Goal: Find specific page/section: Find specific page/section

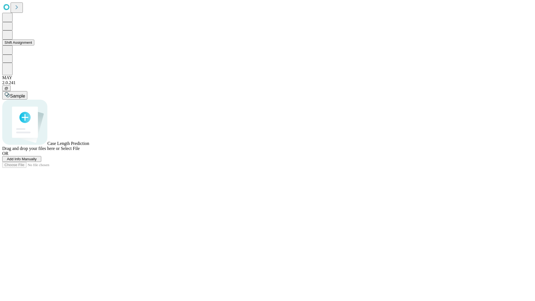
click at [34, 45] on button "Shift Assignment" at bounding box center [18, 43] width 32 height 6
